Goal: Find specific page/section: Find specific page/section

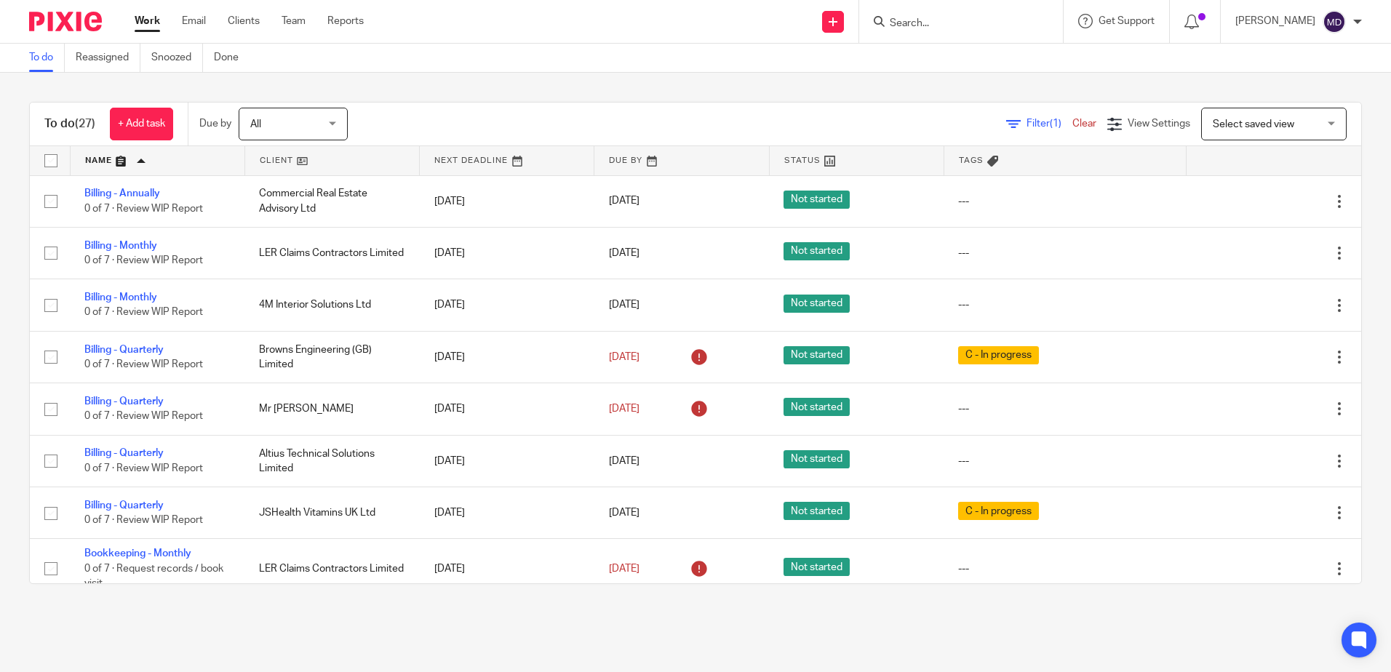
scroll to position [1091, 0]
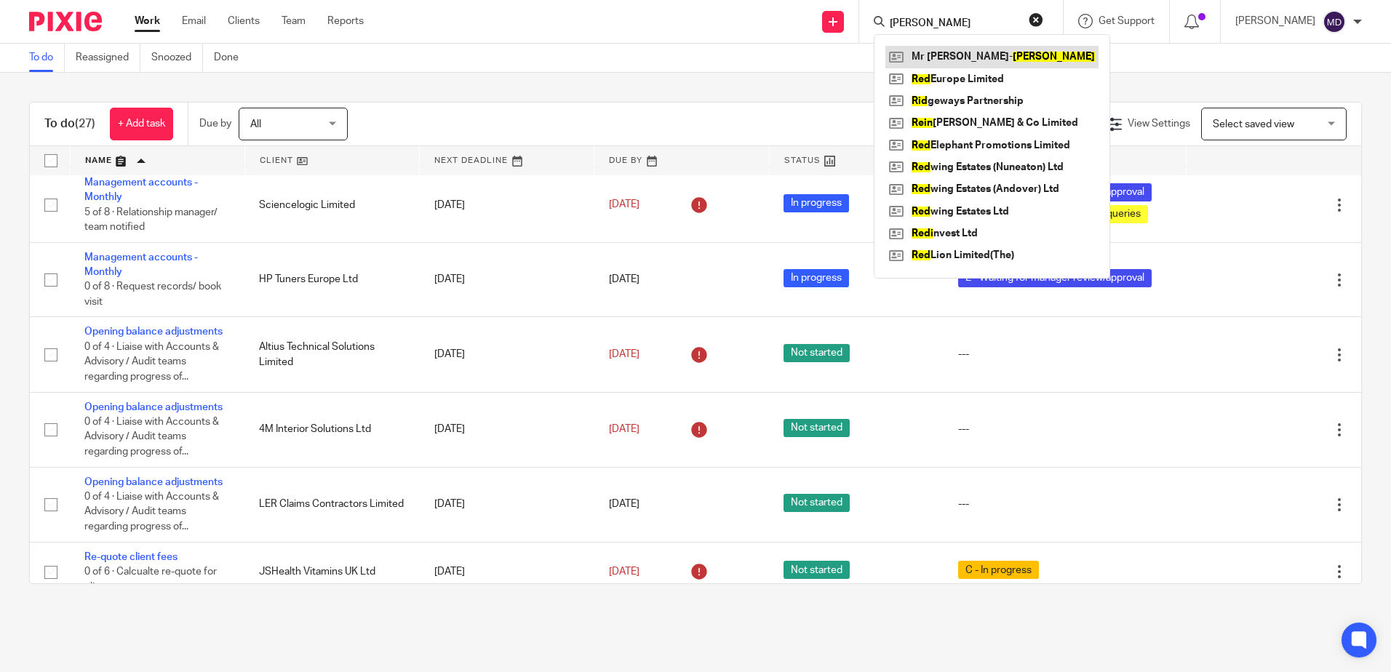
type input "[PERSON_NAME]"
drag, startPoint x: 969, startPoint y: 47, endPoint x: 975, endPoint y: 100, distance: 53.4
click at [969, 47] on link at bounding box center [991, 57] width 213 height 22
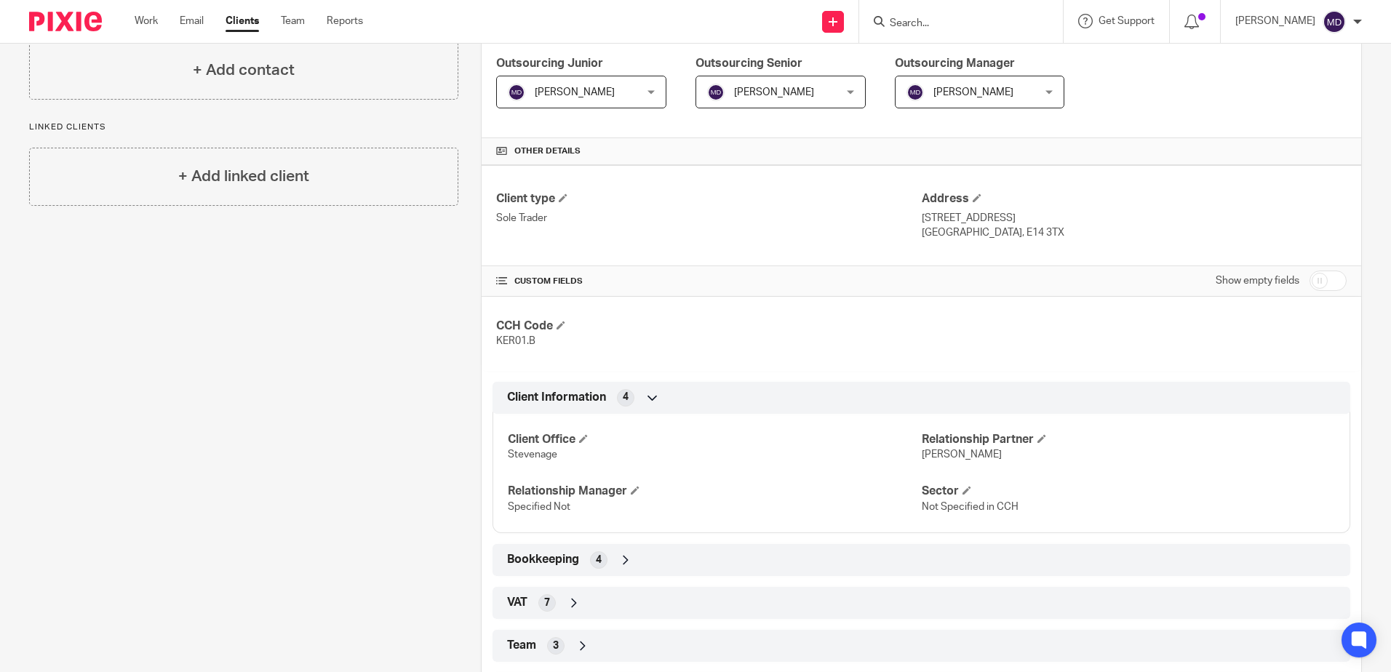
scroll to position [322, 0]
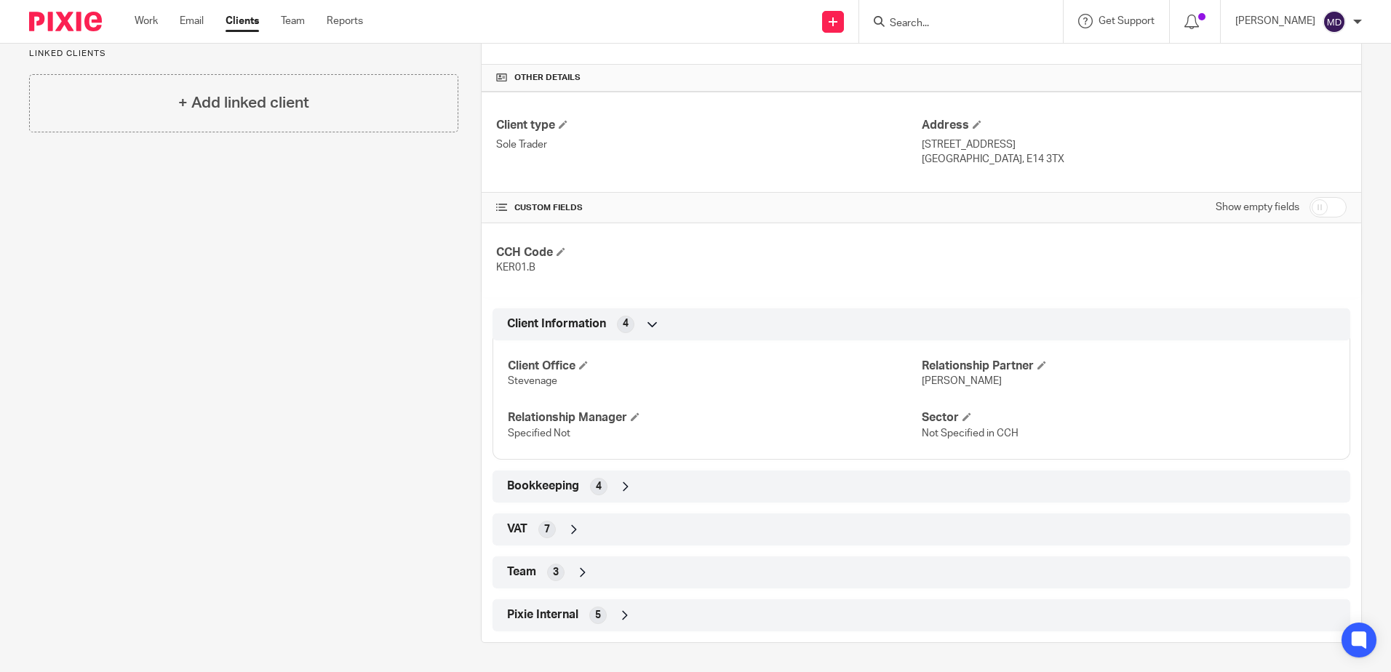
click at [584, 570] on icon at bounding box center [582, 572] width 15 height 15
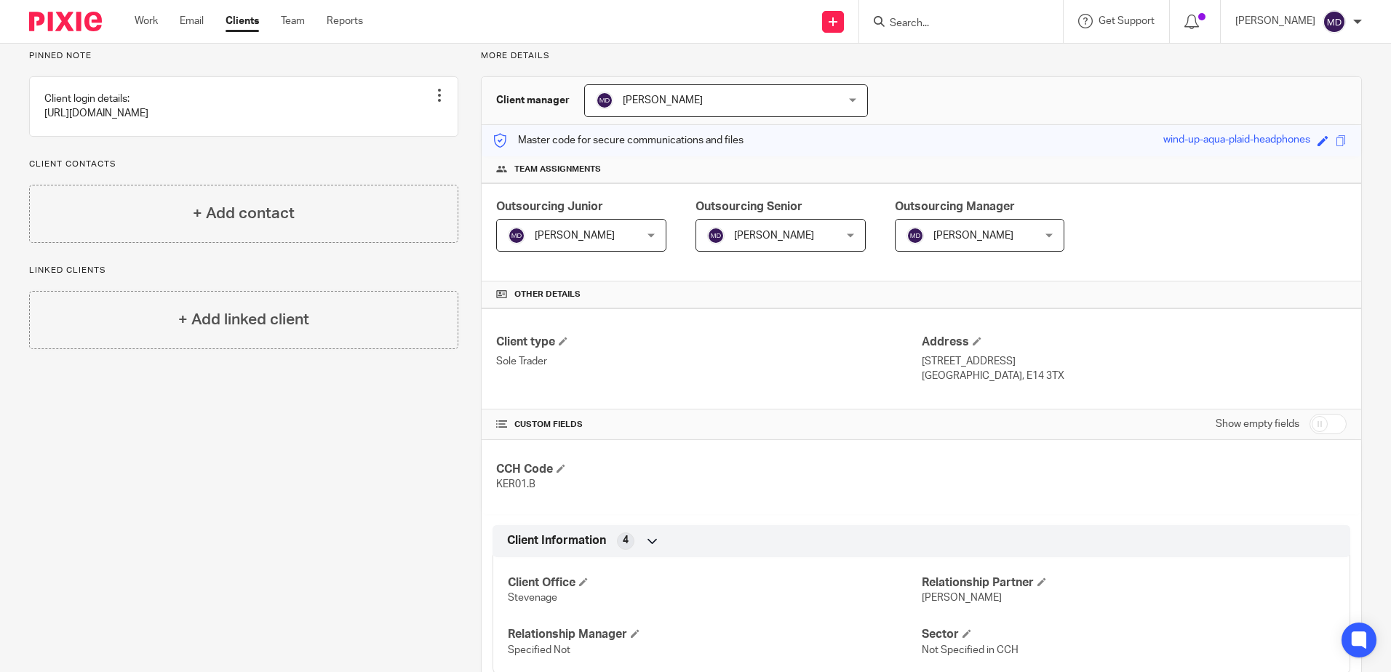
scroll to position [0, 0]
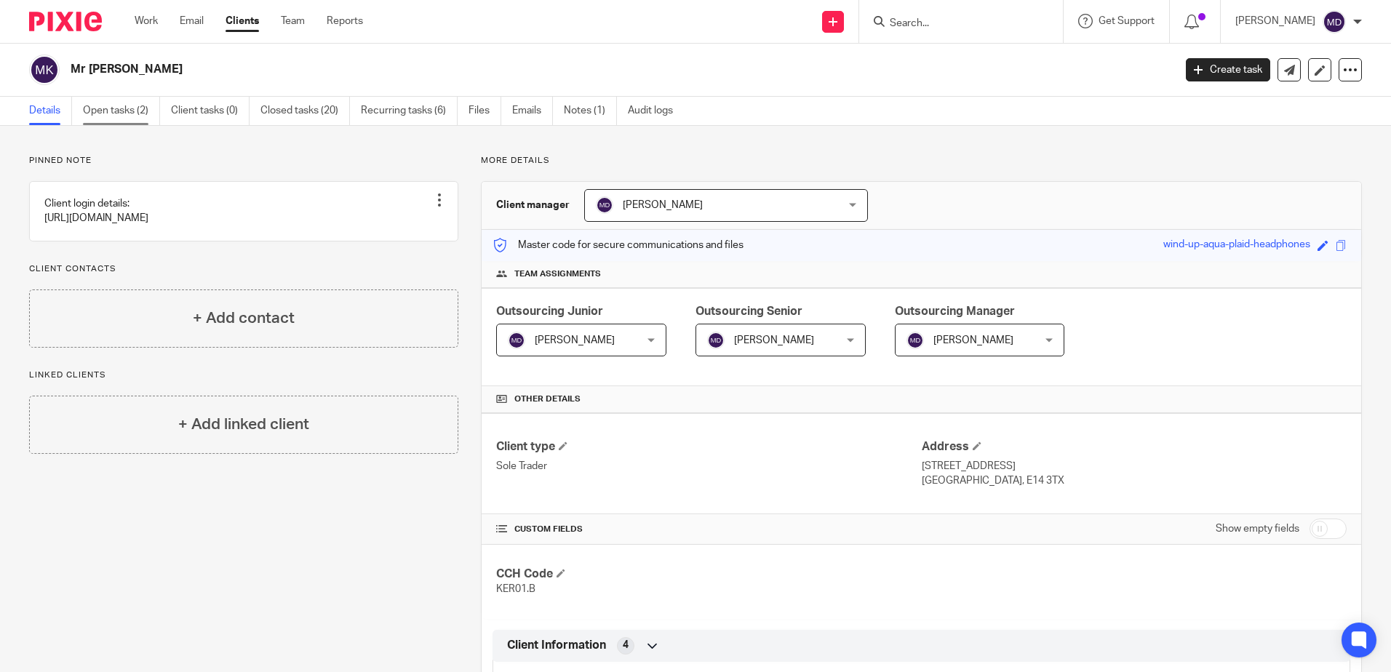
click at [127, 109] on link "Open tasks (2)" at bounding box center [121, 111] width 77 height 28
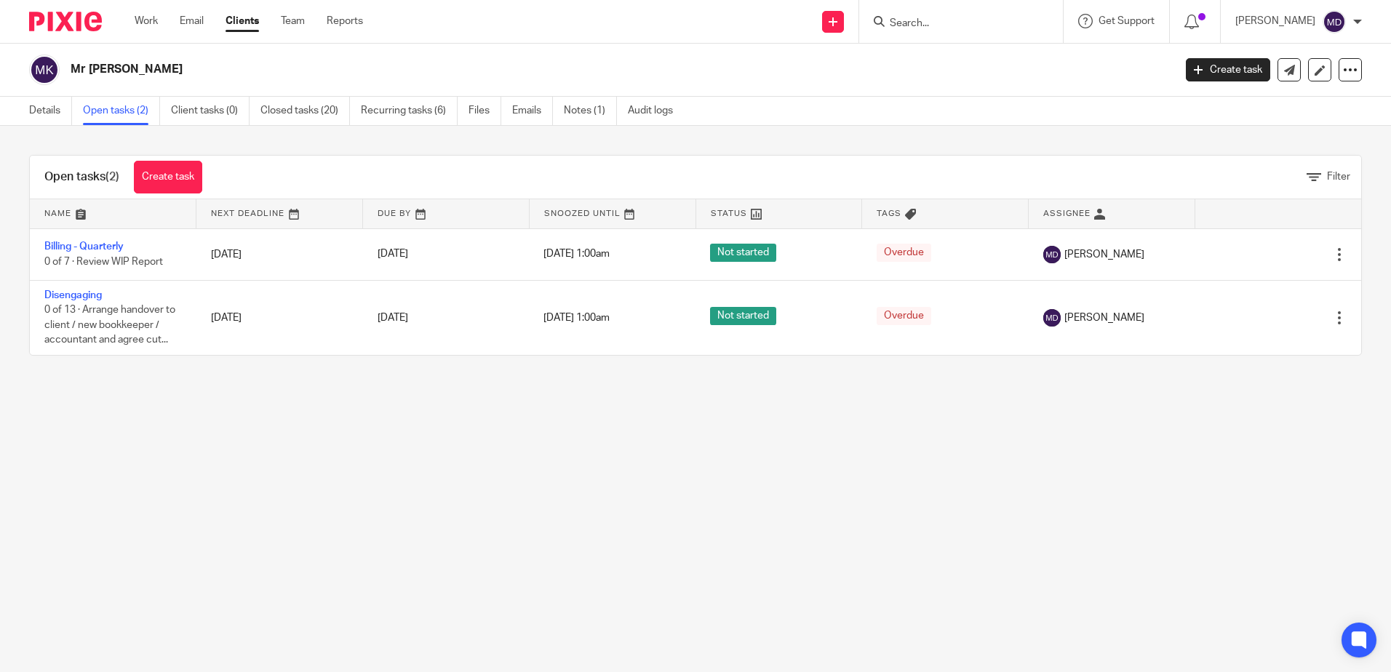
click at [983, 22] on input "Search" at bounding box center [953, 23] width 131 height 13
type input "HPT01"
click button "submit" at bounding box center [0, 0] width 0 height 0
drag, startPoint x: 984, startPoint y: 21, endPoint x: 863, endPoint y: 25, distance: 121.6
click at [863, 25] on div "Send new email Create task Add client Request signature HPT01 No results found.…" at bounding box center [888, 21] width 1006 height 43
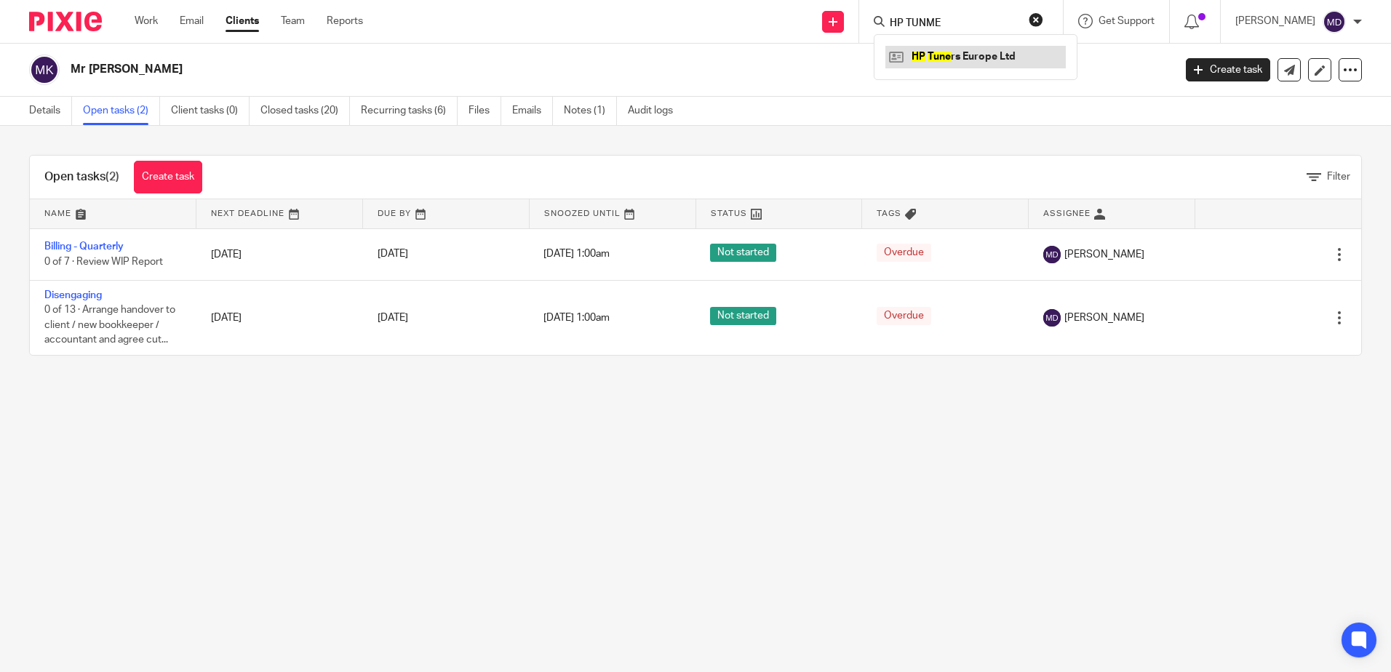
type input "HP TUNME"
click at [963, 63] on link at bounding box center [975, 57] width 180 height 22
